Goal: Task Accomplishment & Management: Use online tool/utility

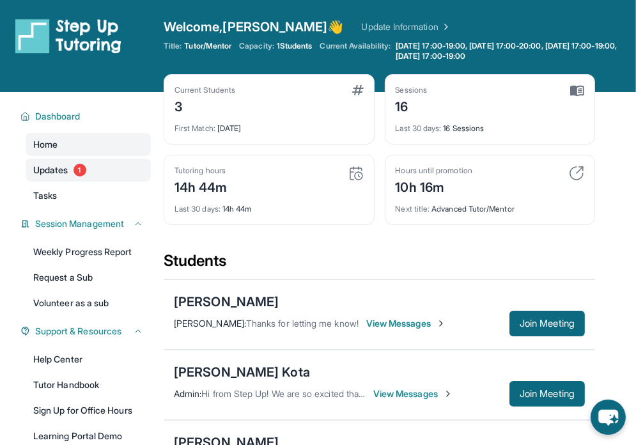
click at [81, 166] on span "1" at bounding box center [79, 170] width 13 height 13
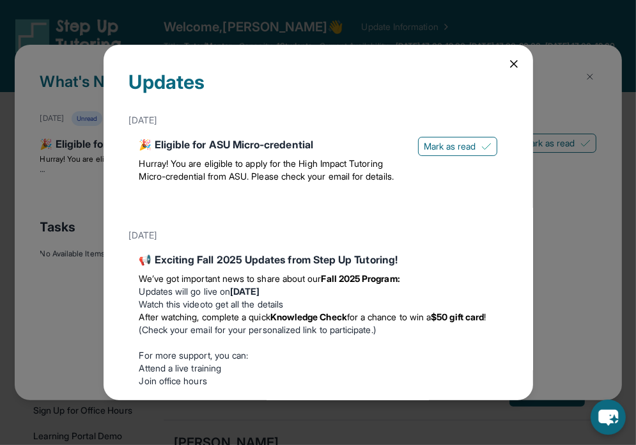
click at [507, 58] on icon at bounding box center [513, 64] width 13 height 13
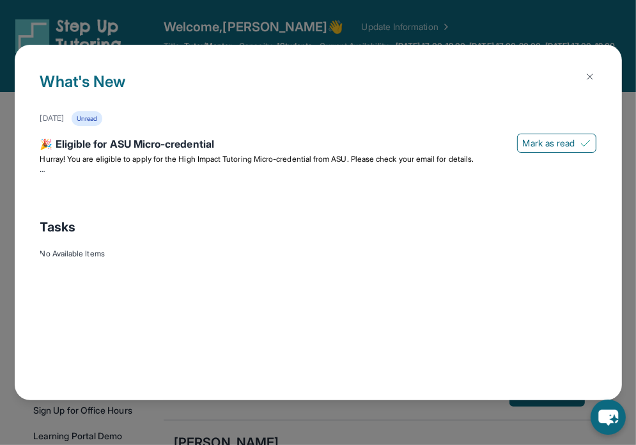
click at [583, 79] on button at bounding box center [590, 77] width 26 height 26
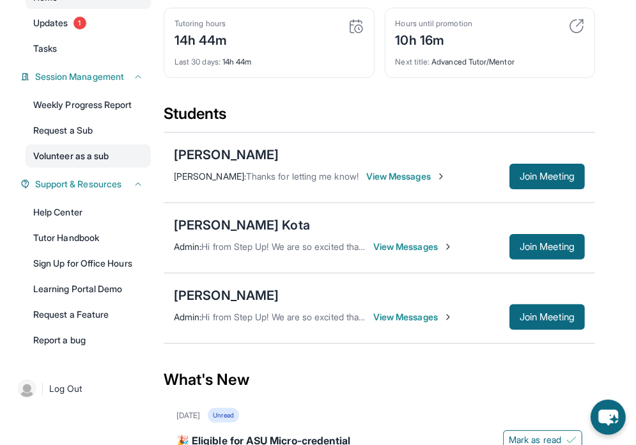
scroll to position [148, 0]
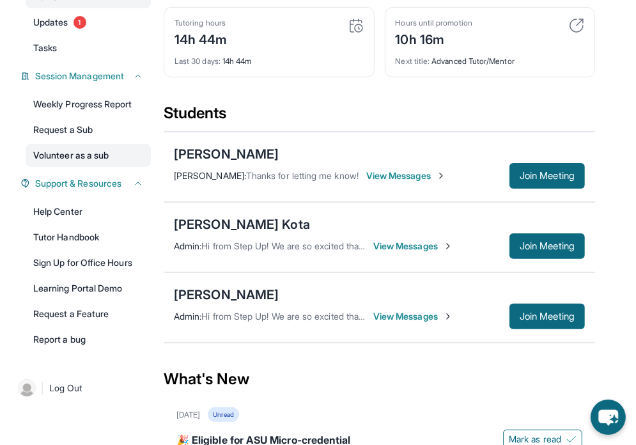
click at [90, 154] on link "Volunteer as a sub" at bounding box center [88, 155] width 125 height 23
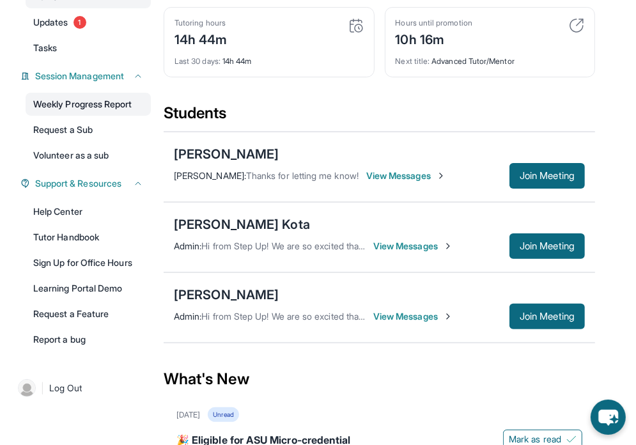
click at [52, 110] on link "Weekly Progress Report" at bounding box center [88, 104] width 125 height 23
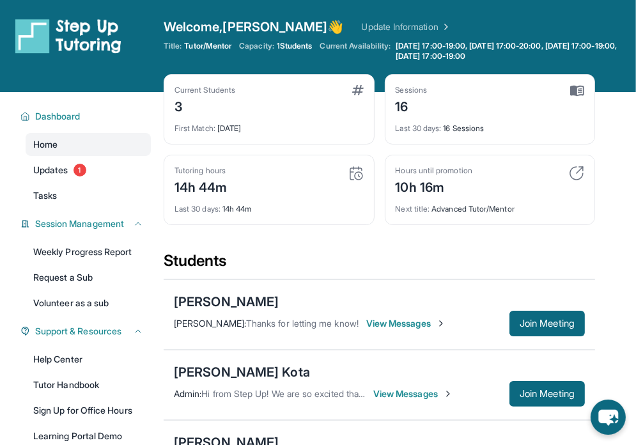
scroll to position [0, 0]
click at [484, 211] on div "Next title : Advanced Tutor/Mentor" at bounding box center [490, 205] width 189 height 18
drag, startPoint x: 433, startPoint y: 204, endPoint x: 523, endPoint y: 196, distance: 89.8
click at [523, 196] on div "Next title : Advanced Tutor/Mentor" at bounding box center [490, 205] width 189 height 18
click at [526, 208] on div "Next title : Advanced Tutor/Mentor" at bounding box center [490, 205] width 189 height 18
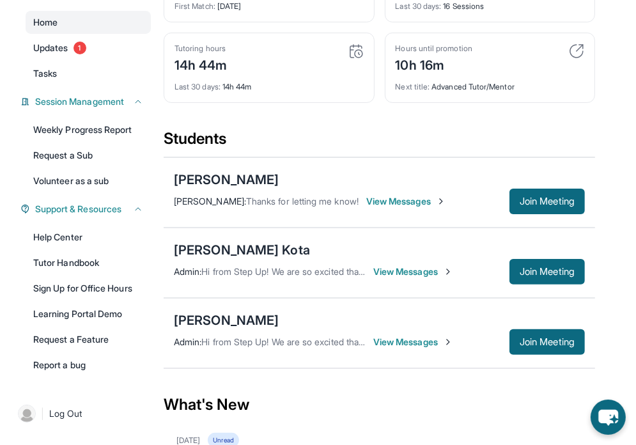
scroll to position [127, 0]
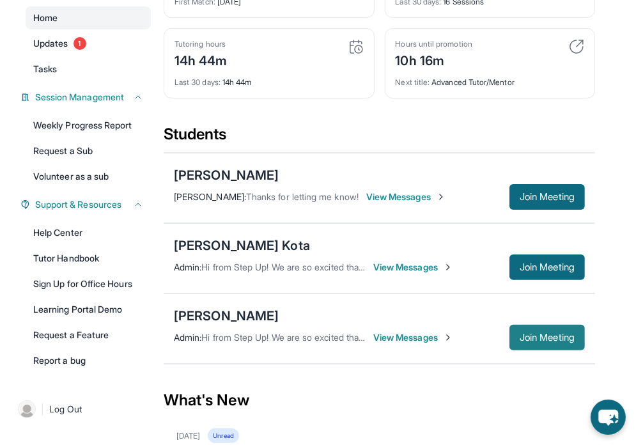
click at [548, 334] on span "Join Meeting" at bounding box center [546, 338] width 55 height 8
